Goal: Contribute content: Add original content to the website for others to see

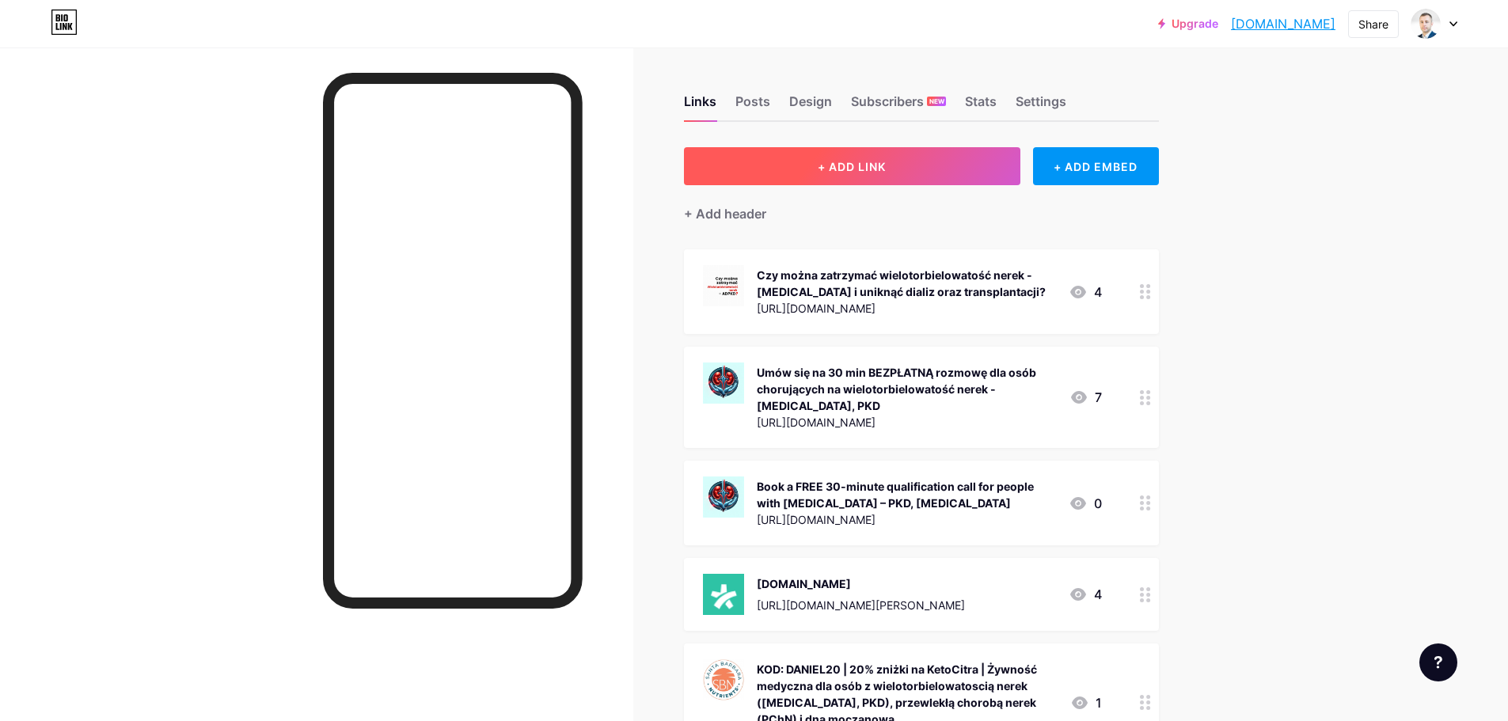
click at [884, 157] on button "+ ADD LINK" at bounding box center [852, 166] width 336 height 38
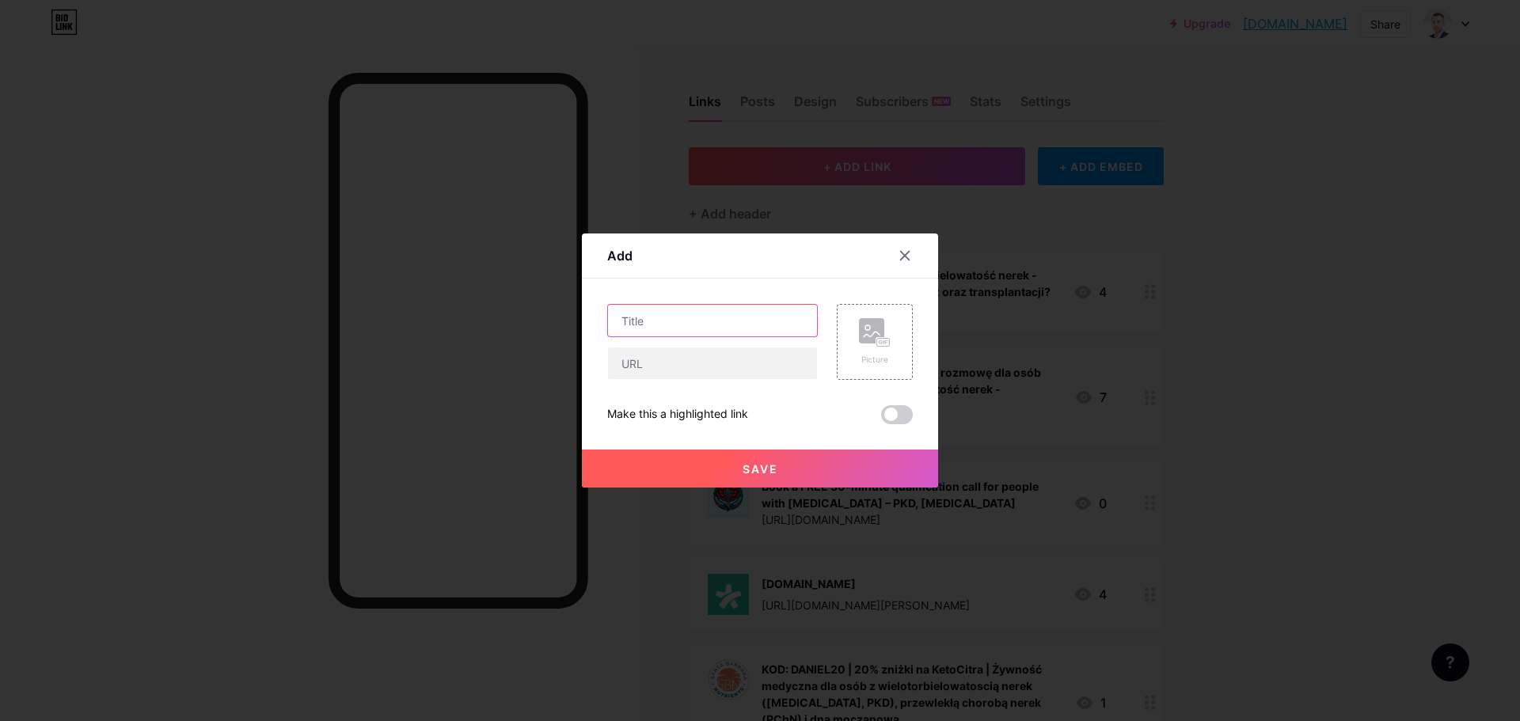
click at [757, 314] on input "text" at bounding box center [712, 321] width 209 height 32
click at [664, 373] on input "text" at bounding box center [712, 364] width 209 height 32
click at [676, 321] on input "Zap´´" at bounding box center [712, 321] width 209 height 32
paste input "Dołącz do osób, które uczą się lepiej rozumieć swoją chorobę, podejmować świado…"
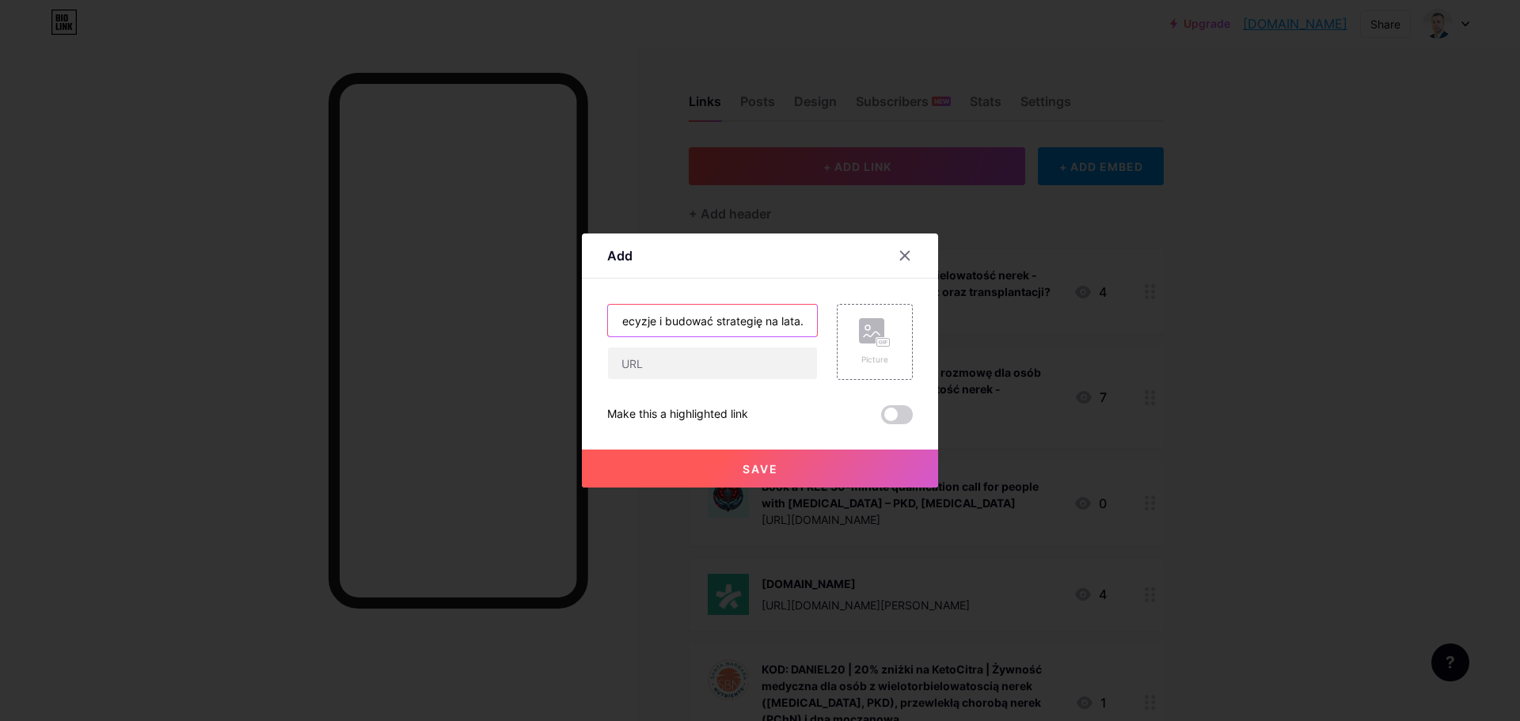
type input "Dołącz do osób, które uczą się lepiej rozumieć swoją chorobę, podejmować świado…"
click at [706, 361] on input "text" at bounding box center [712, 364] width 209 height 32
paste input "[URL][DOMAIN_NAME]"
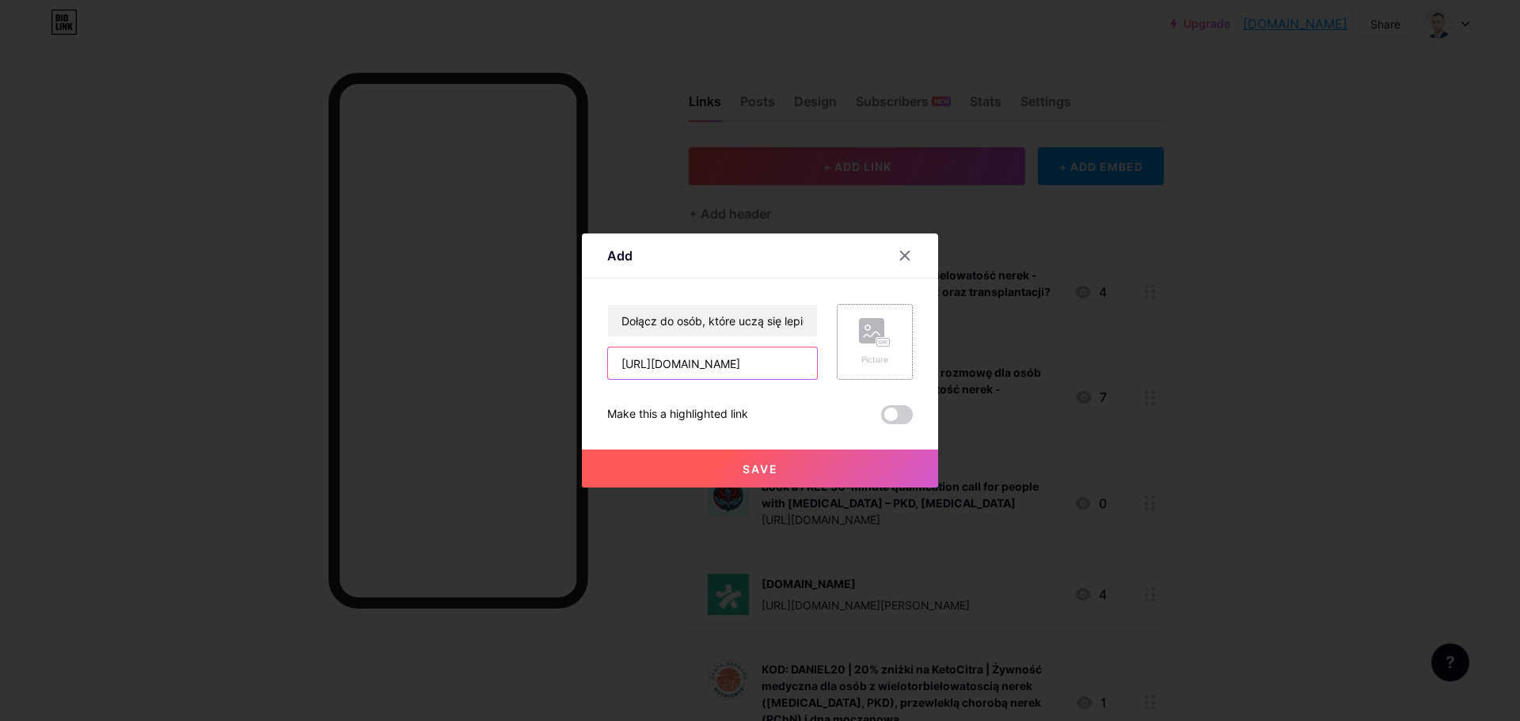
type input "[URL][DOMAIN_NAME]"
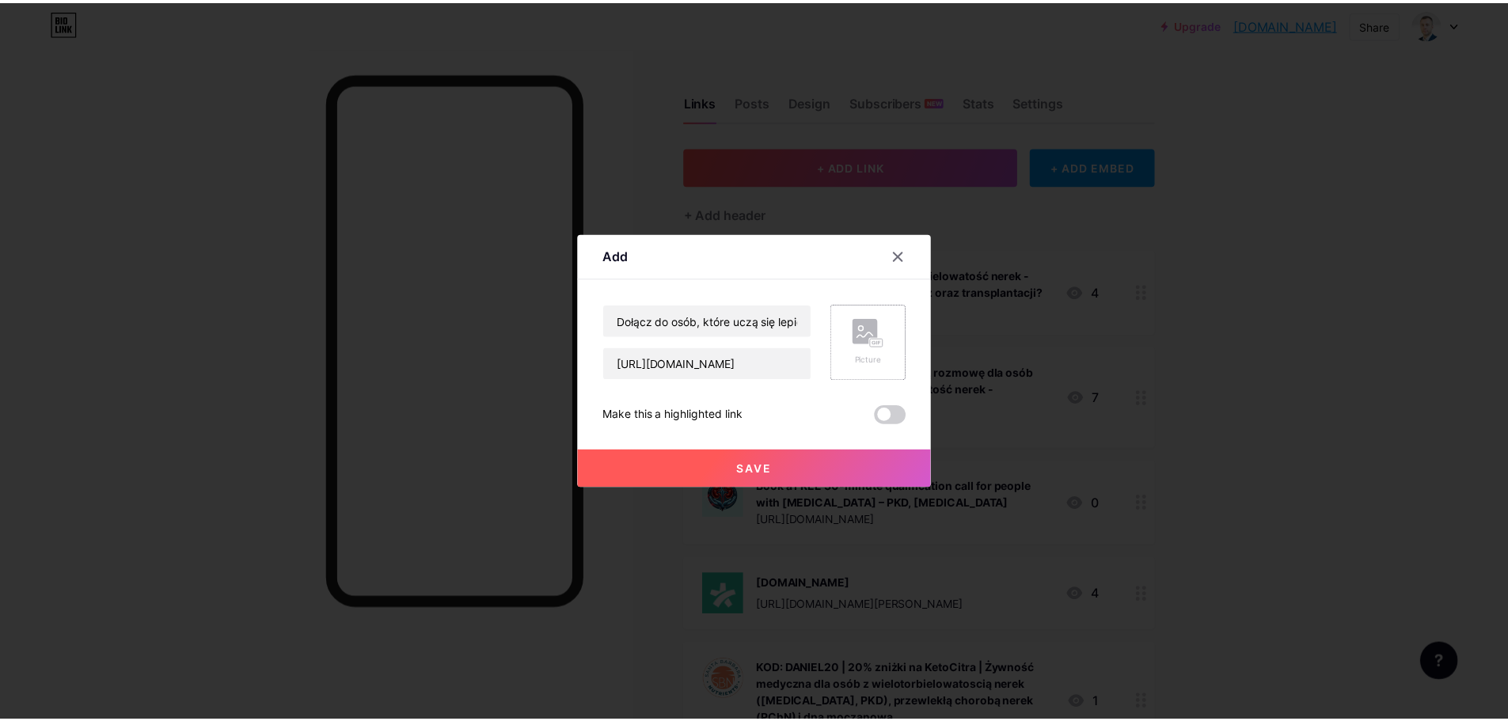
scroll to position [0, 0]
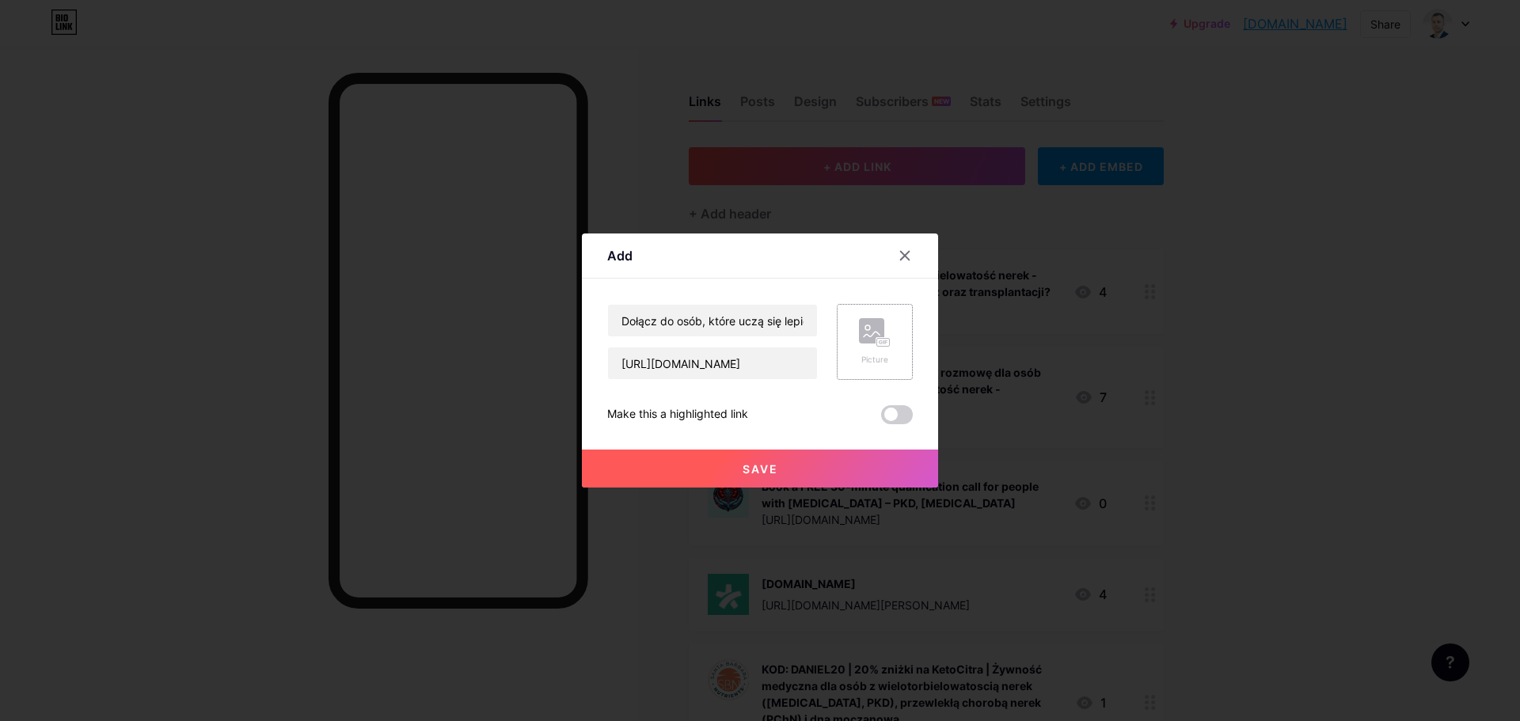
click at [867, 349] on div "Picture" at bounding box center [875, 342] width 32 height 48
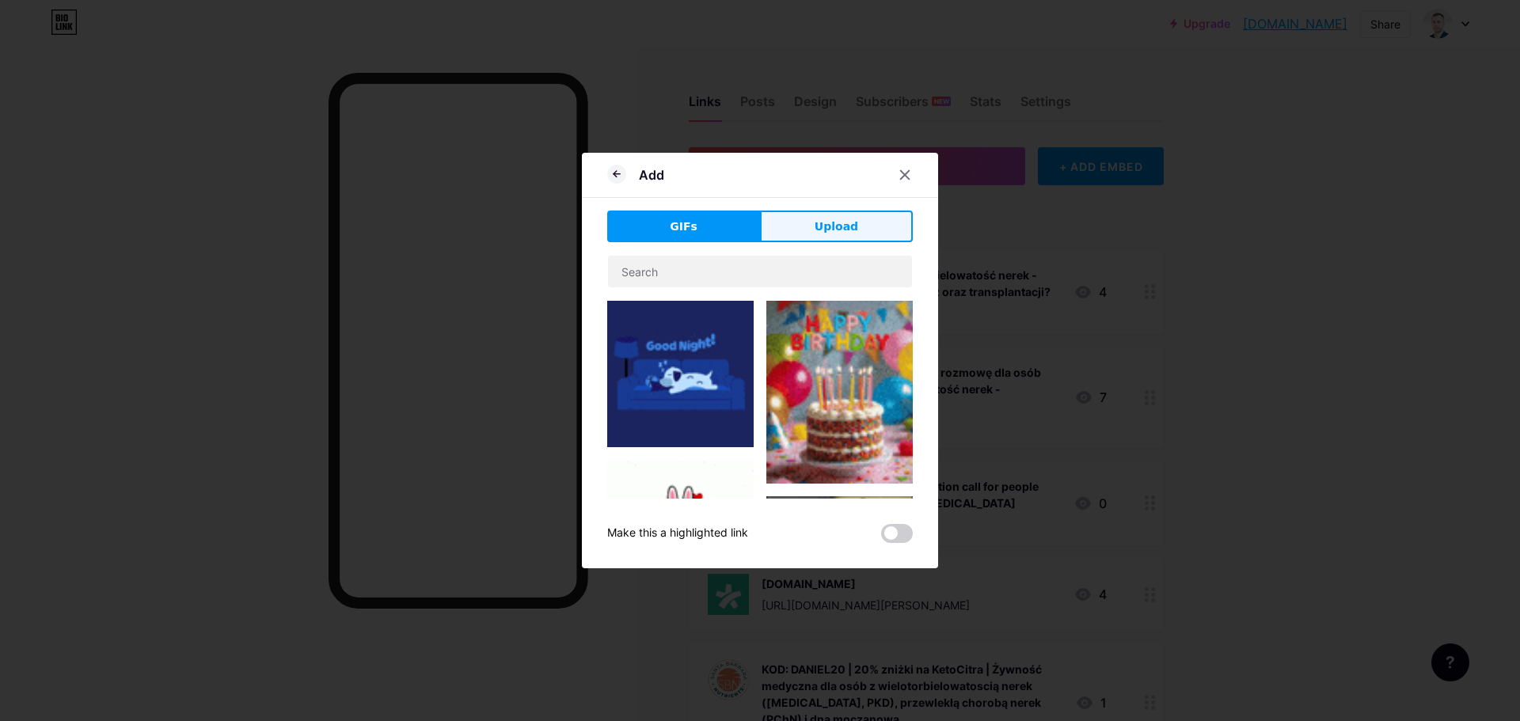
click at [818, 226] on span "Upload" at bounding box center [837, 227] width 44 height 17
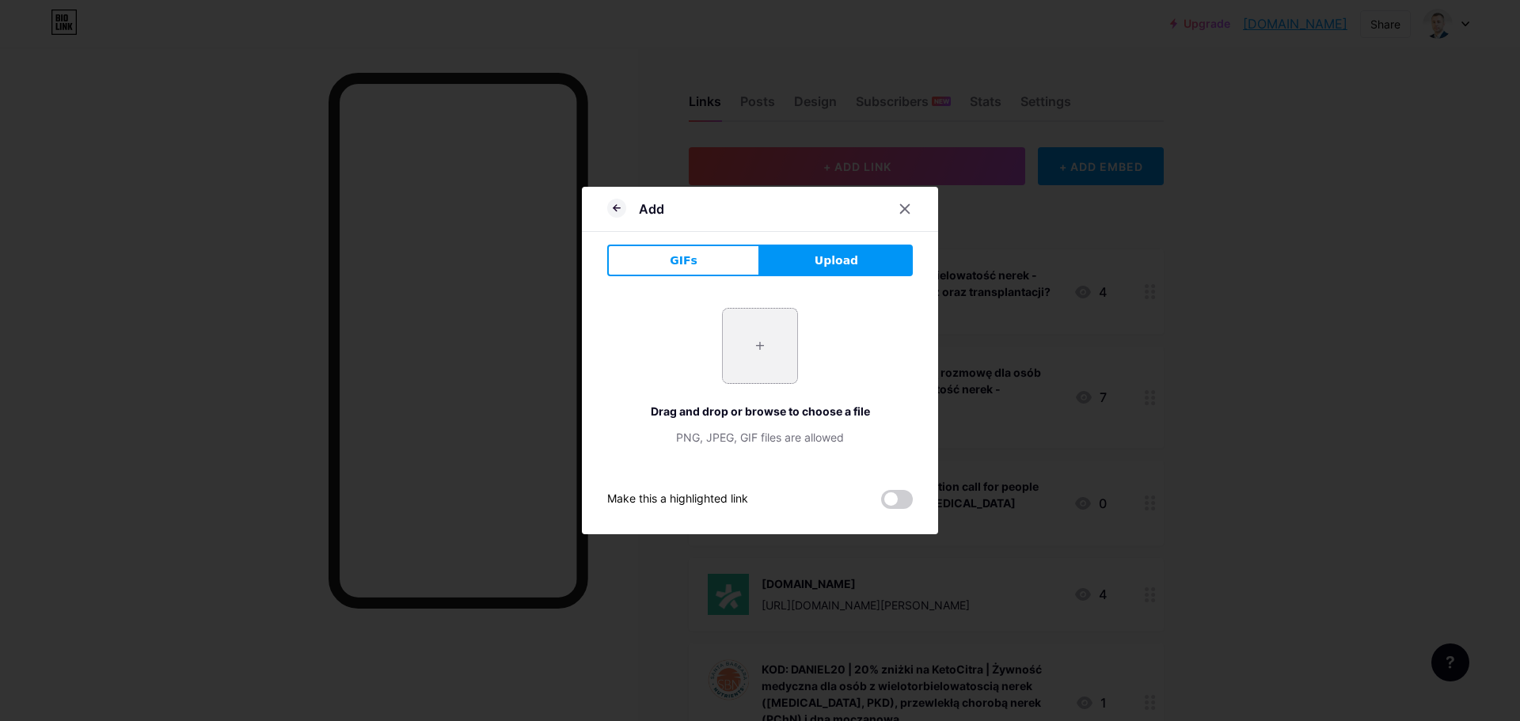
click at [747, 344] on input "file" at bounding box center [760, 346] width 74 height 74
type input "C:\fakepath\1.png"
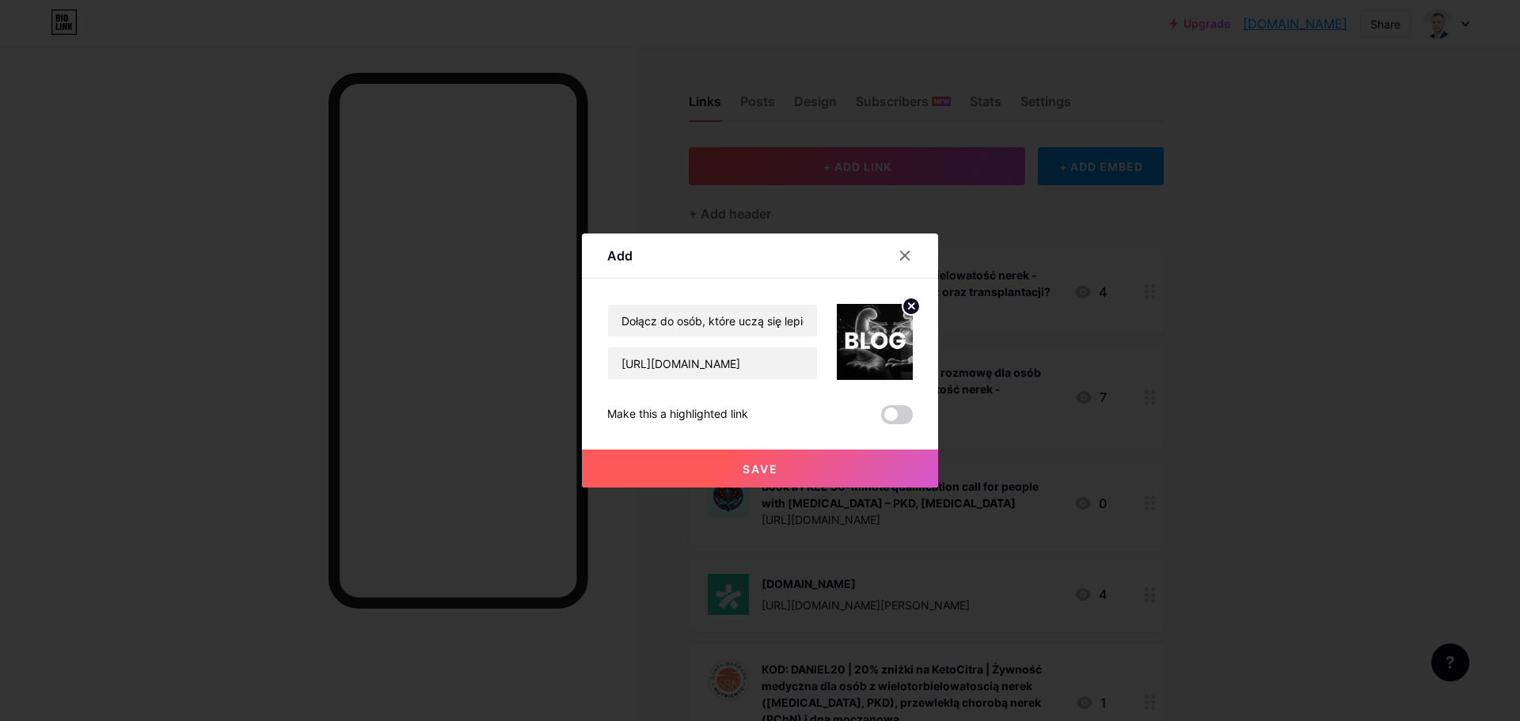
click at [802, 463] on button "Save" at bounding box center [760, 469] width 356 height 38
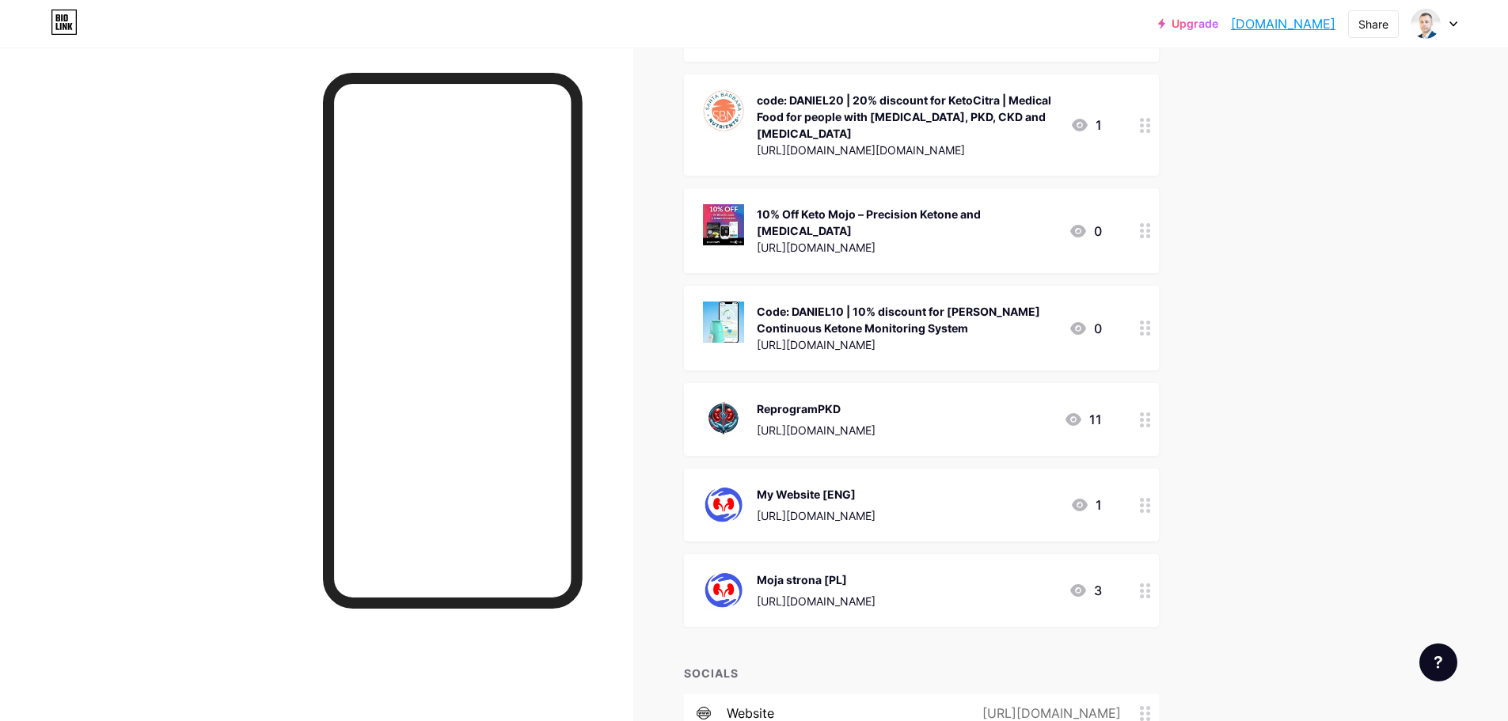
scroll to position [1029, 0]
